Goal: Task Accomplishment & Management: Manage account settings

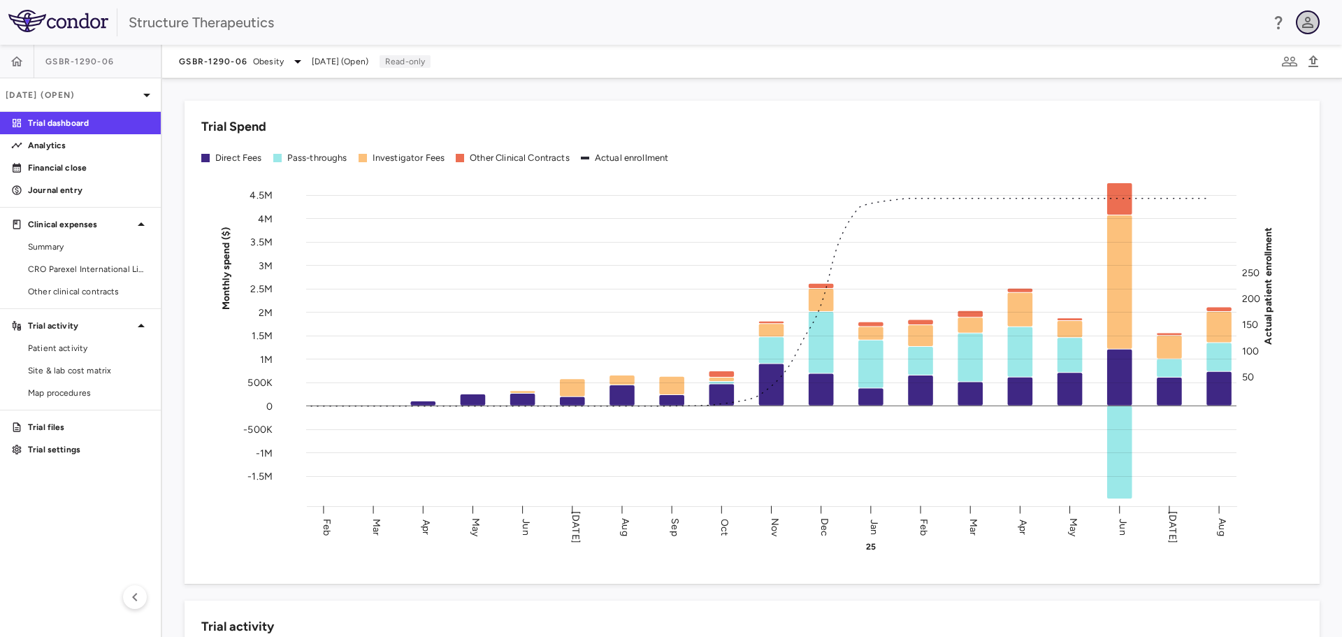
click at [1306, 24] on icon "button" at bounding box center [1307, 22] width 11 height 11
click at [1140, 104] on li "Sign out" at bounding box center [1208, 107] width 190 height 17
